Goal: Information Seeking & Learning: Check status

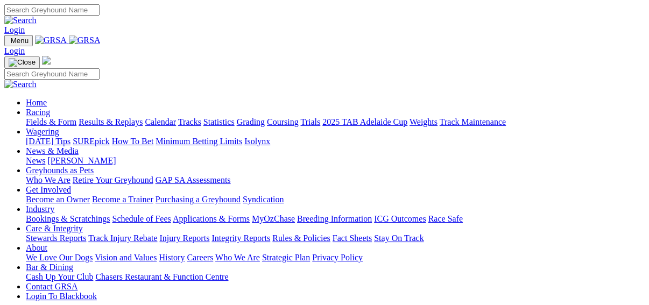
click at [126, 117] on link "Results & Replays" at bounding box center [111, 121] width 64 height 9
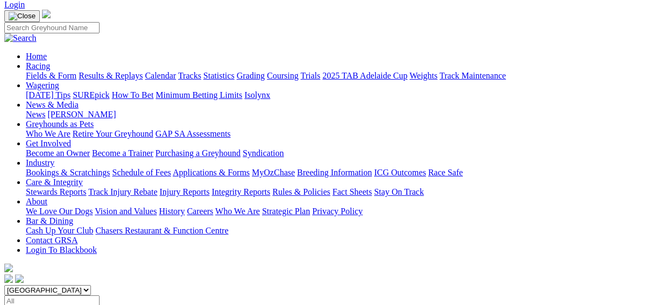
scroll to position [172, 0]
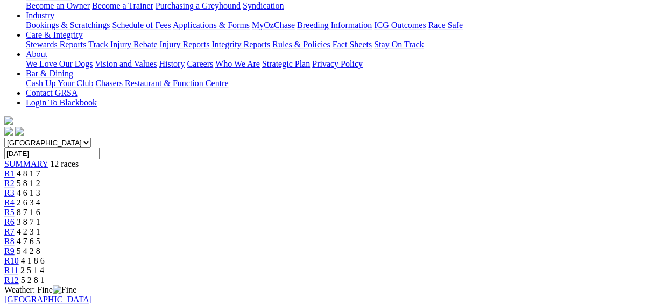
scroll to position [129, 0]
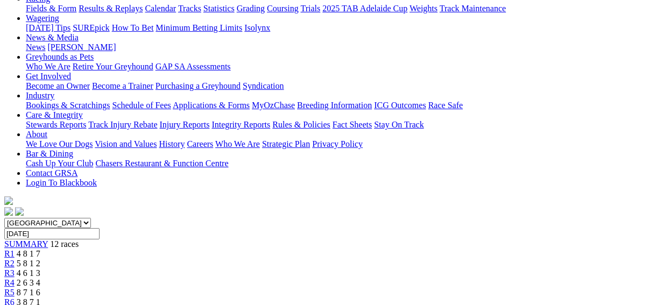
scroll to position [129, 0]
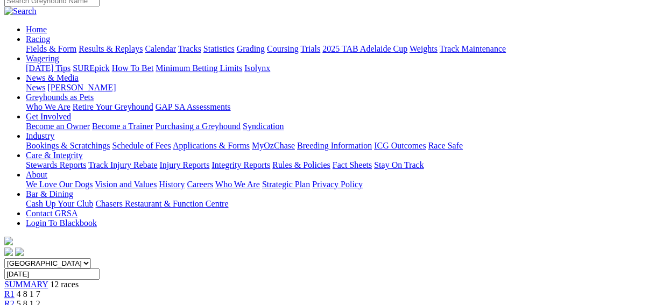
scroll to position [43, 0]
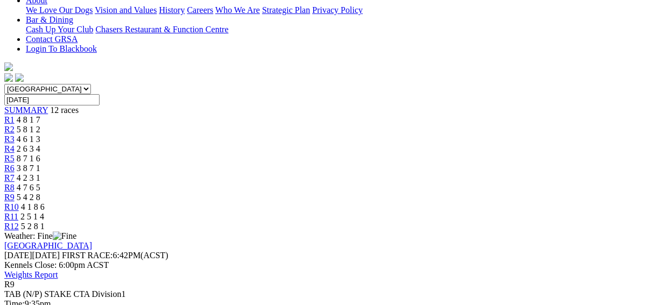
scroll to position [258, 0]
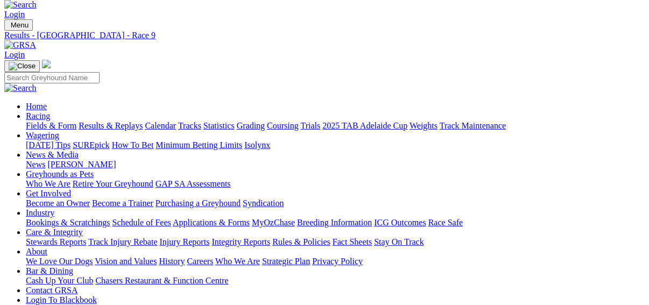
scroll to position [0, 0]
